Goal: Information Seeking & Learning: Understand process/instructions

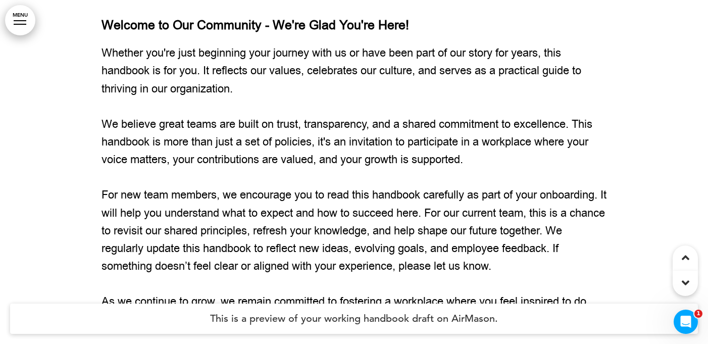
scroll to position [752, 0]
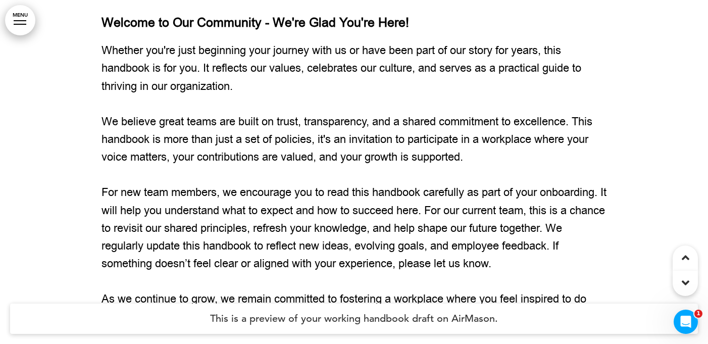
click at [685, 280] on icon at bounding box center [686, 283] width 8 height 12
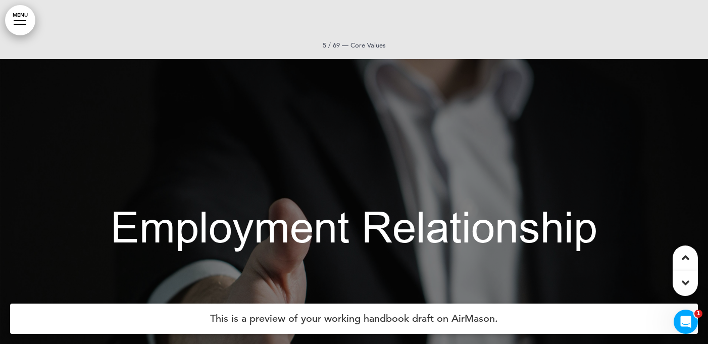
click at [685, 280] on icon at bounding box center [686, 283] width 8 height 12
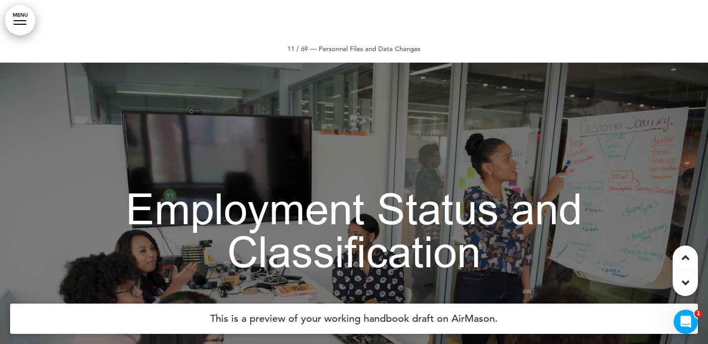
click at [685, 280] on icon at bounding box center [686, 283] width 8 height 12
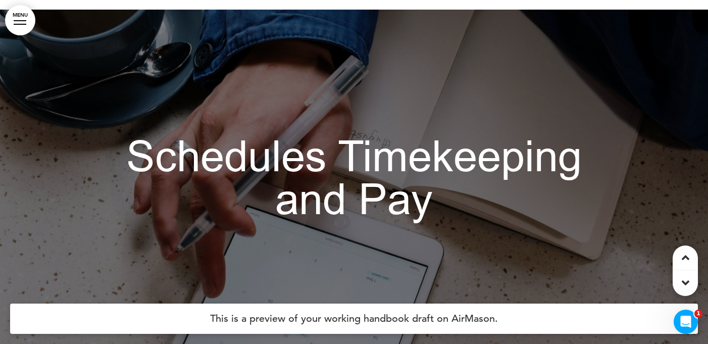
click at [685, 280] on icon at bounding box center [686, 283] width 8 height 12
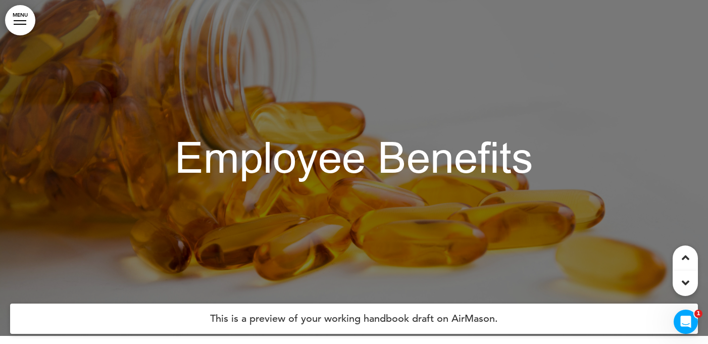
click at [685, 280] on icon at bounding box center [686, 283] width 8 height 12
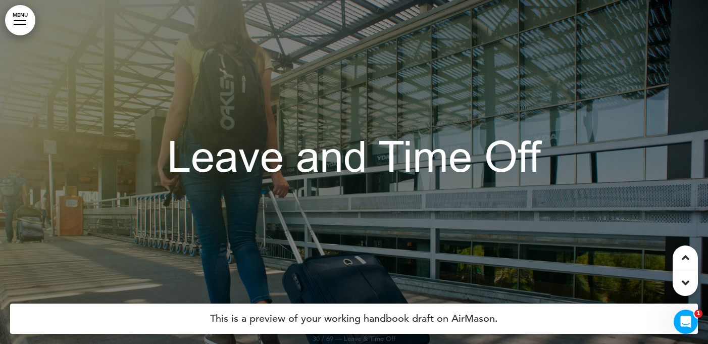
click at [685, 280] on icon at bounding box center [686, 283] width 8 height 12
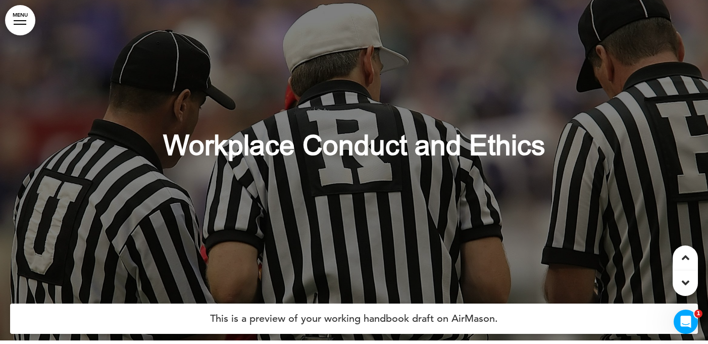
click at [685, 280] on icon at bounding box center [686, 283] width 8 height 12
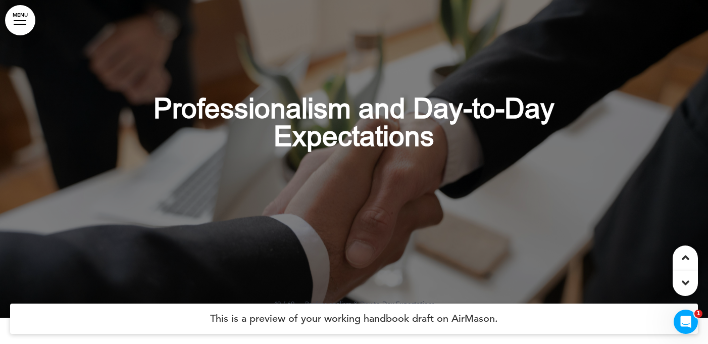
click at [685, 280] on icon at bounding box center [686, 283] width 8 height 12
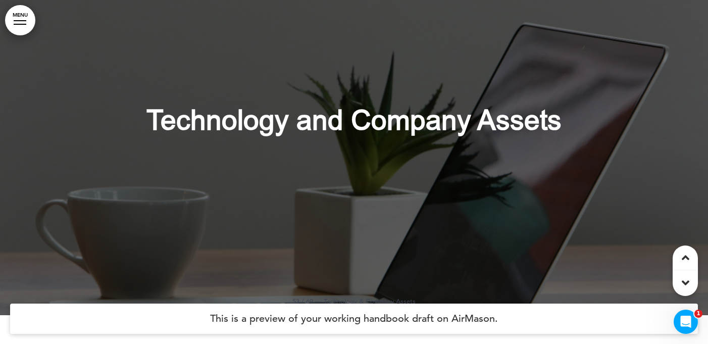
click at [685, 280] on icon at bounding box center [686, 283] width 8 height 12
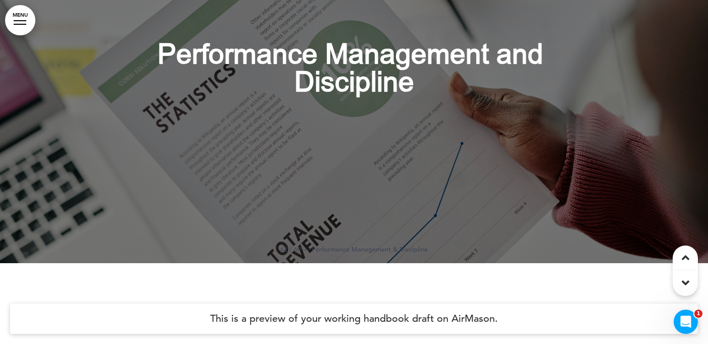
click at [685, 280] on icon at bounding box center [686, 283] width 8 height 12
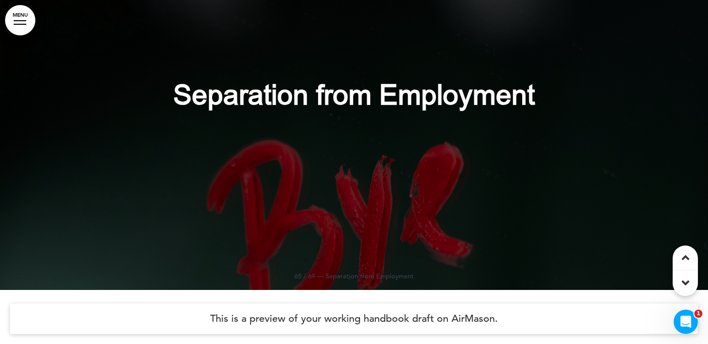
scroll to position [38177, 0]
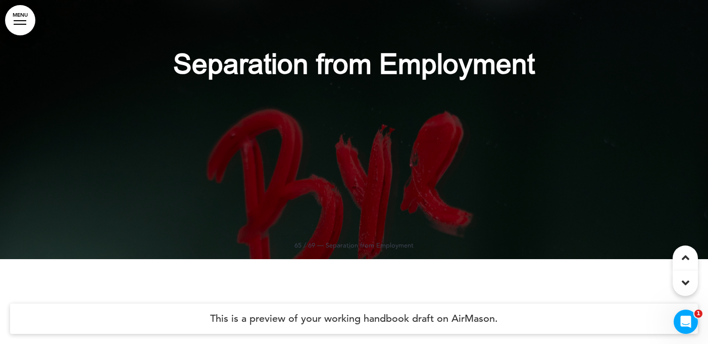
click at [685, 280] on icon at bounding box center [686, 283] width 8 height 12
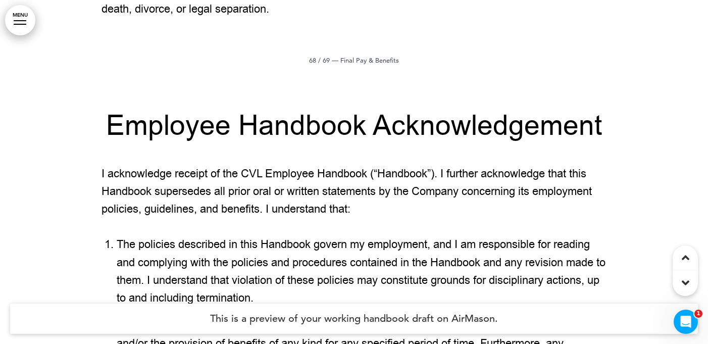
scroll to position [40054, 0]
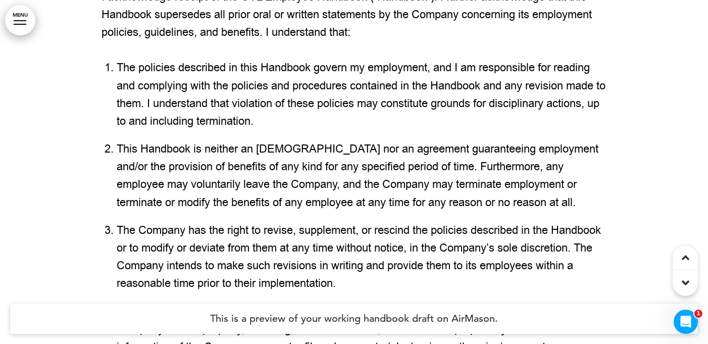
click at [684, 248] on div at bounding box center [685, 257] width 25 height 25
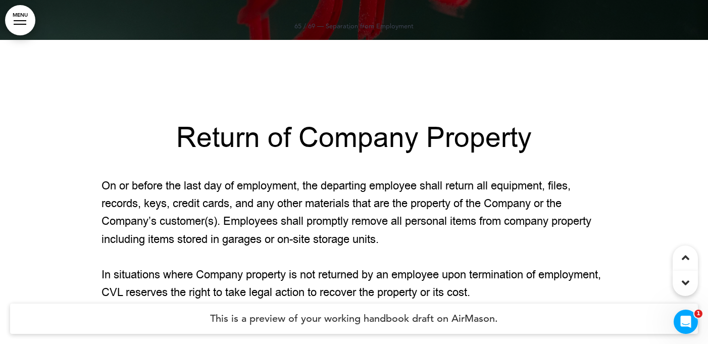
scroll to position [38391, 0]
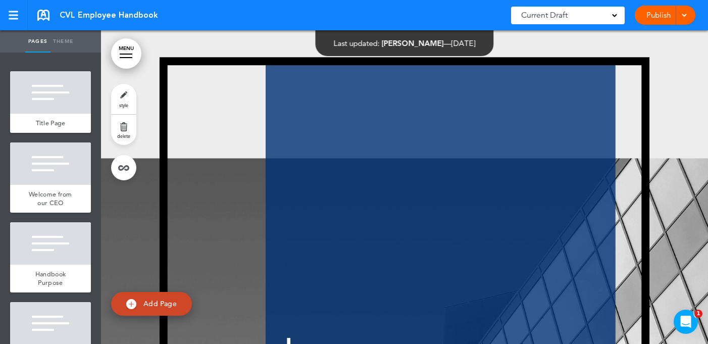
scroll to position [17712, 0]
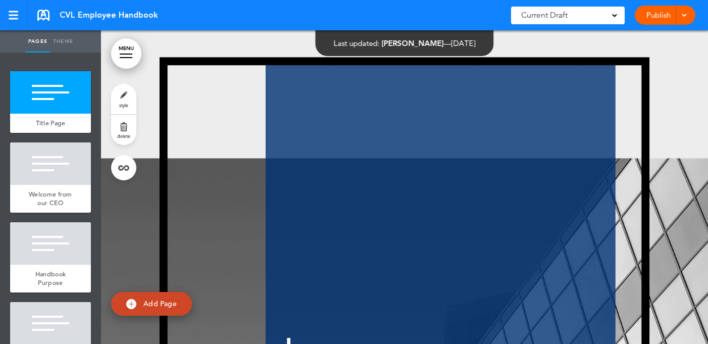
click at [126, 61] on link "MENU" at bounding box center [126, 53] width 30 height 30
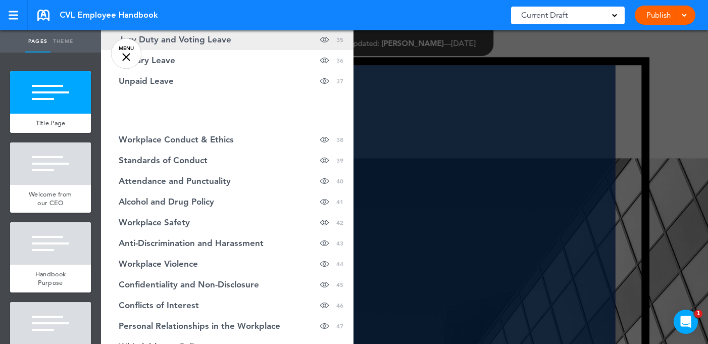
scroll to position [948, 0]
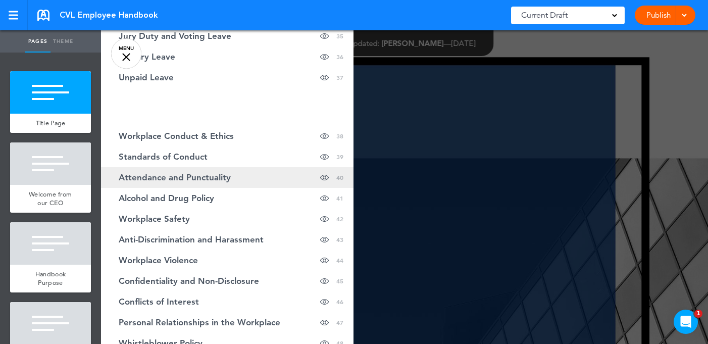
click at [173, 168] on link "Attendance and Punctuality Hide page in table of contents 40" at bounding box center [227, 177] width 252 height 21
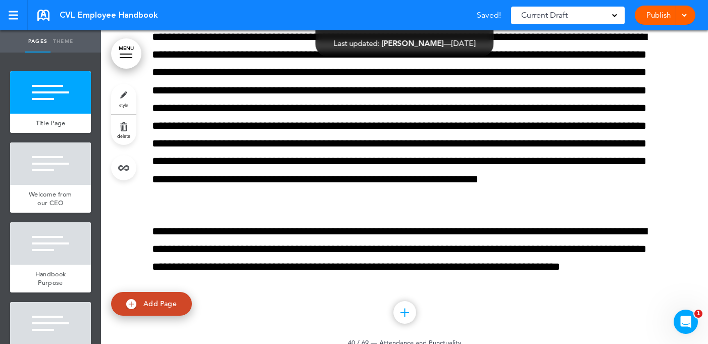
scroll to position [23199, 0]
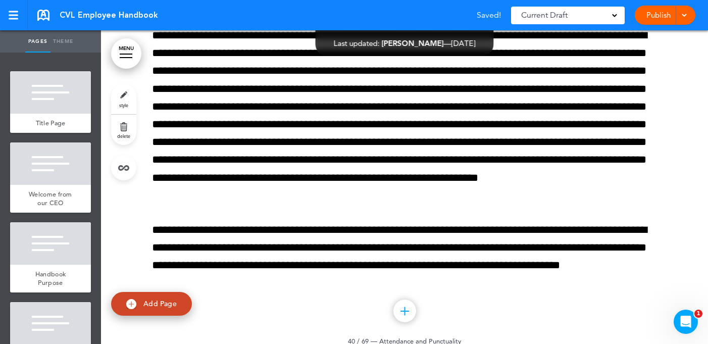
click at [124, 54] on div at bounding box center [126, 54] width 13 height 1
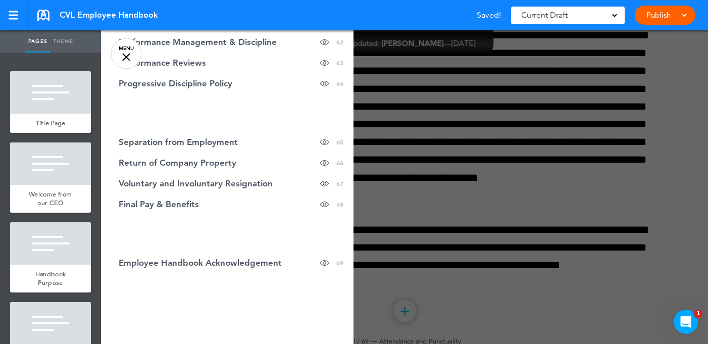
scroll to position [1661, 0]
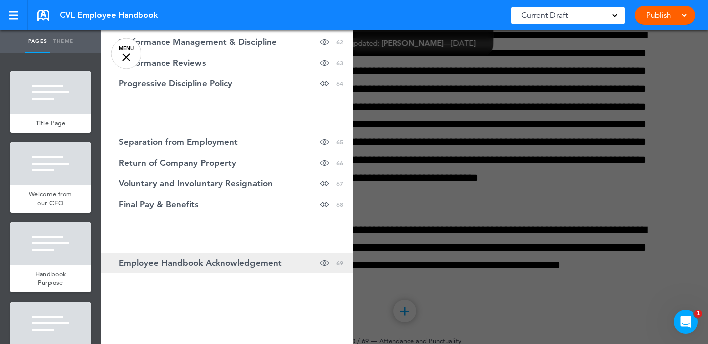
click at [172, 262] on span "Employee Handbook Acknowledgement" at bounding box center [200, 263] width 163 height 9
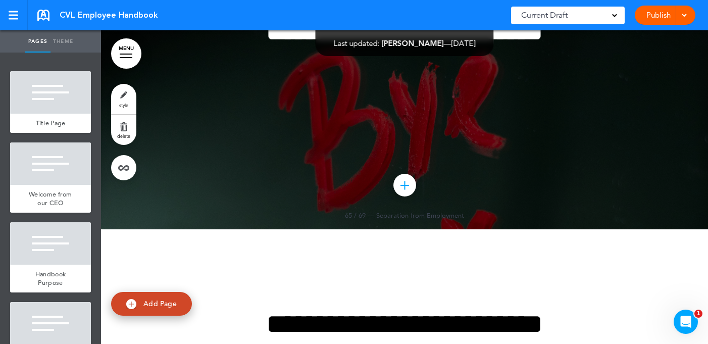
scroll to position [38529, 0]
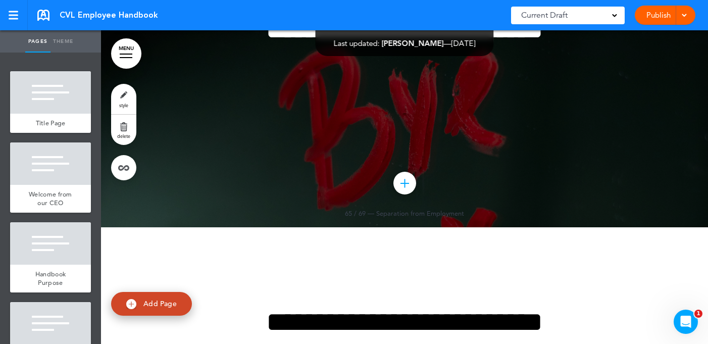
click at [222, 114] on div "**********" at bounding box center [404, 45] width 505 height 136
click at [233, 114] on div "**********" at bounding box center [404, 45] width 505 height 136
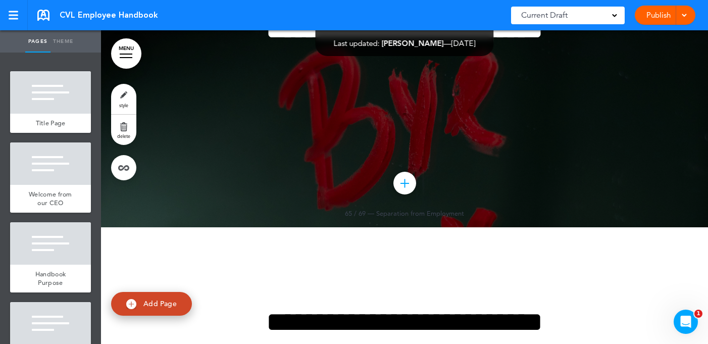
click at [122, 96] on link "style" at bounding box center [123, 99] width 25 height 30
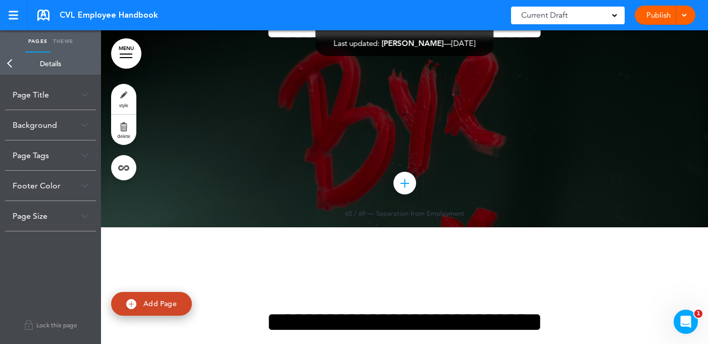
click at [46, 129] on div "Background" at bounding box center [50, 125] width 91 height 30
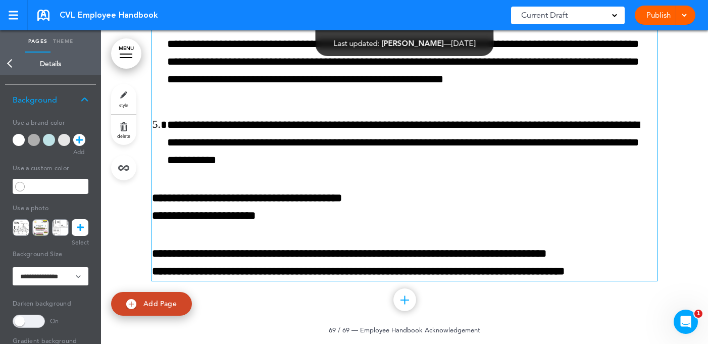
scroll to position [40805, 0]
click at [267, 213] on strong "**********" at bounding box center [247, 206] width 190 height 29
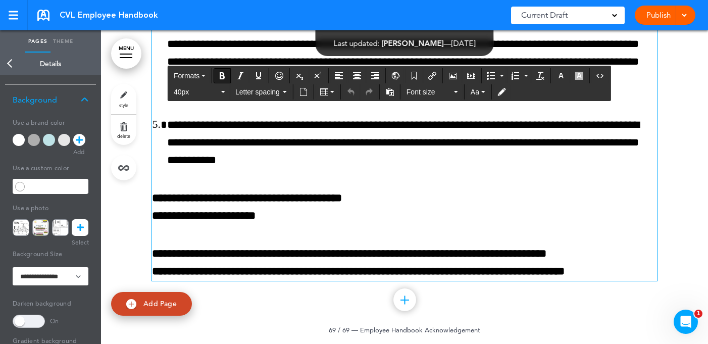
click at [267, 213] on strong "**********" at bounding box center [247, 206] width 190 height 29
click at [288, 216] on p "**********" at bounding box center [404, 206] width 505 height 35
drag, startPoint x: 290, startPoint y: 215, endPoint x: 210, endPoint y: 218, distance: 80.8
click at [210, 218] on p "**********" at bounding box center [404, 206] width 505 height 35
click at [296, 212] on p "**********" at bounding box center [404, 206] width 505 height 35
